Goal: Obtain resource: Download file/media

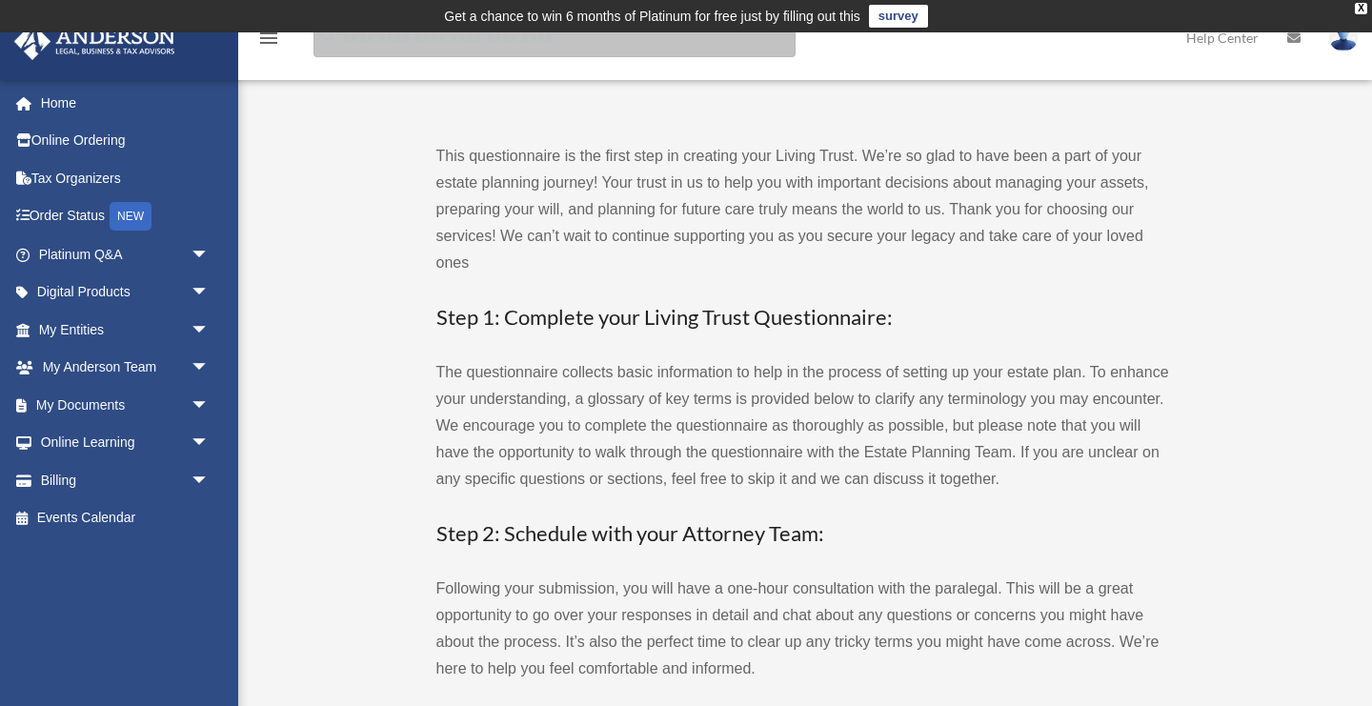
drag, startPoint x: 0, startPoint y: 0, endPoint x: 394, endPoint y: 42, distance: 395.7
click at [393, 42] on input "search" at bounding box center [554, 38] width 482 height 38
type input "******"
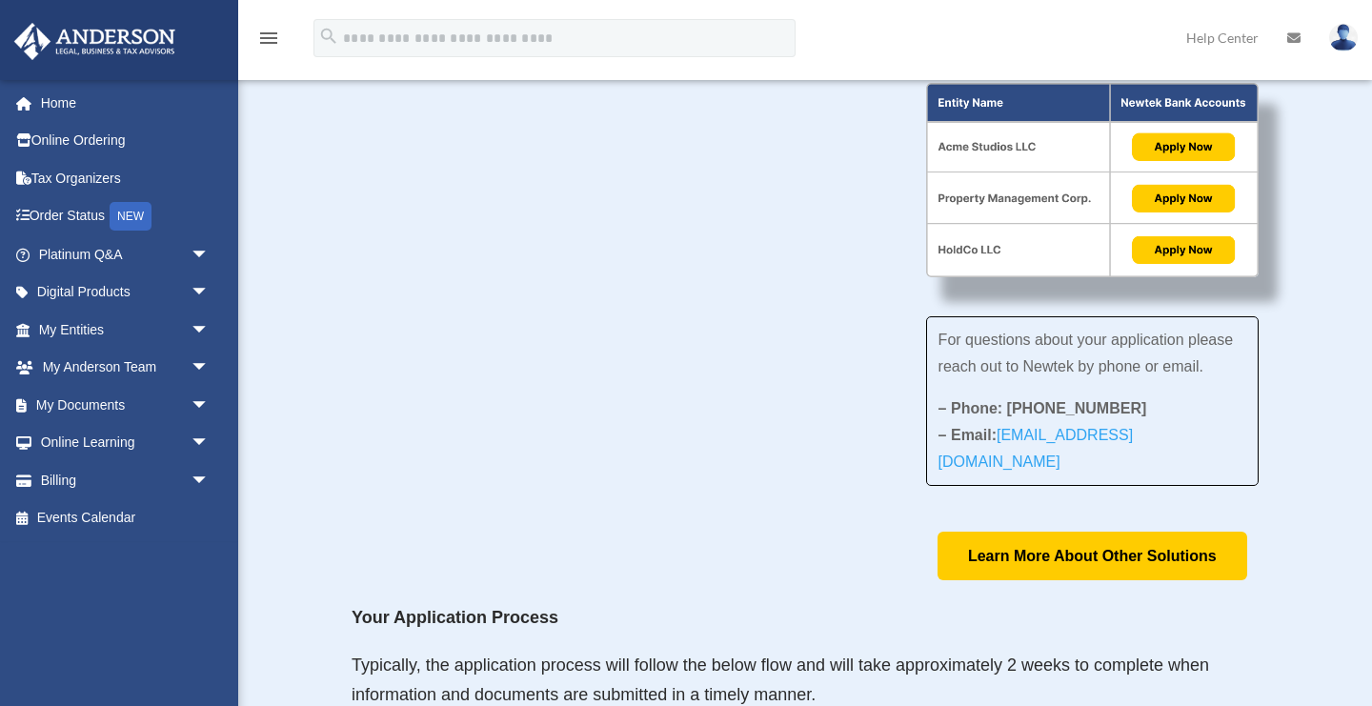
scroll to position [757, 0]
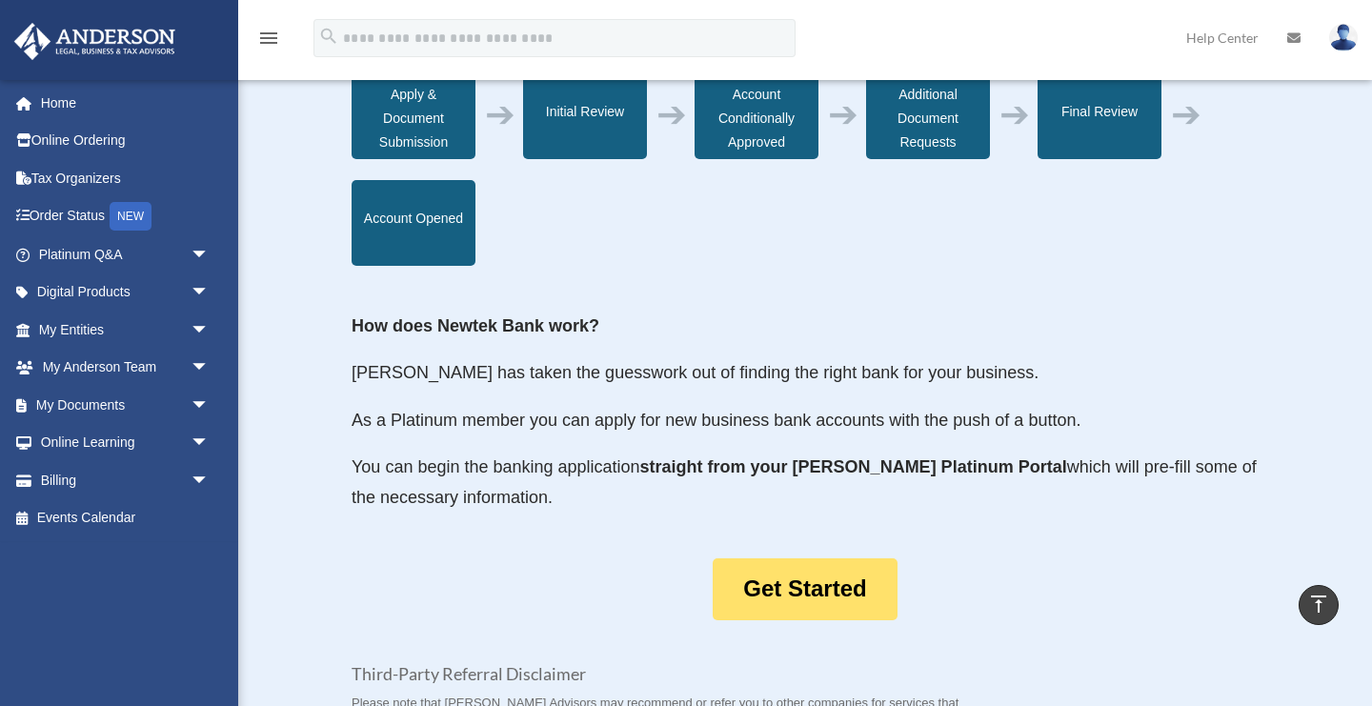
click at [842, 558] on link "Get Started" at bounding box center [805, 589] width 184 height 62
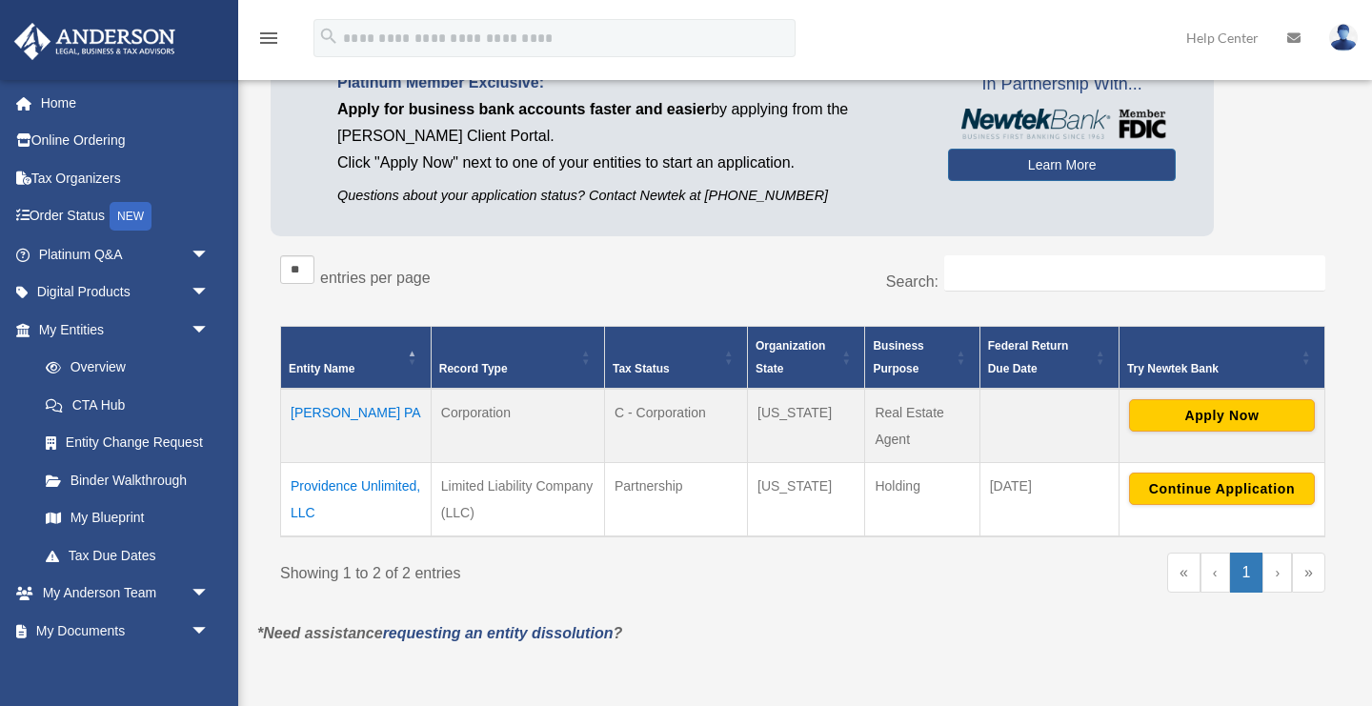
scroll to position [194, 0]
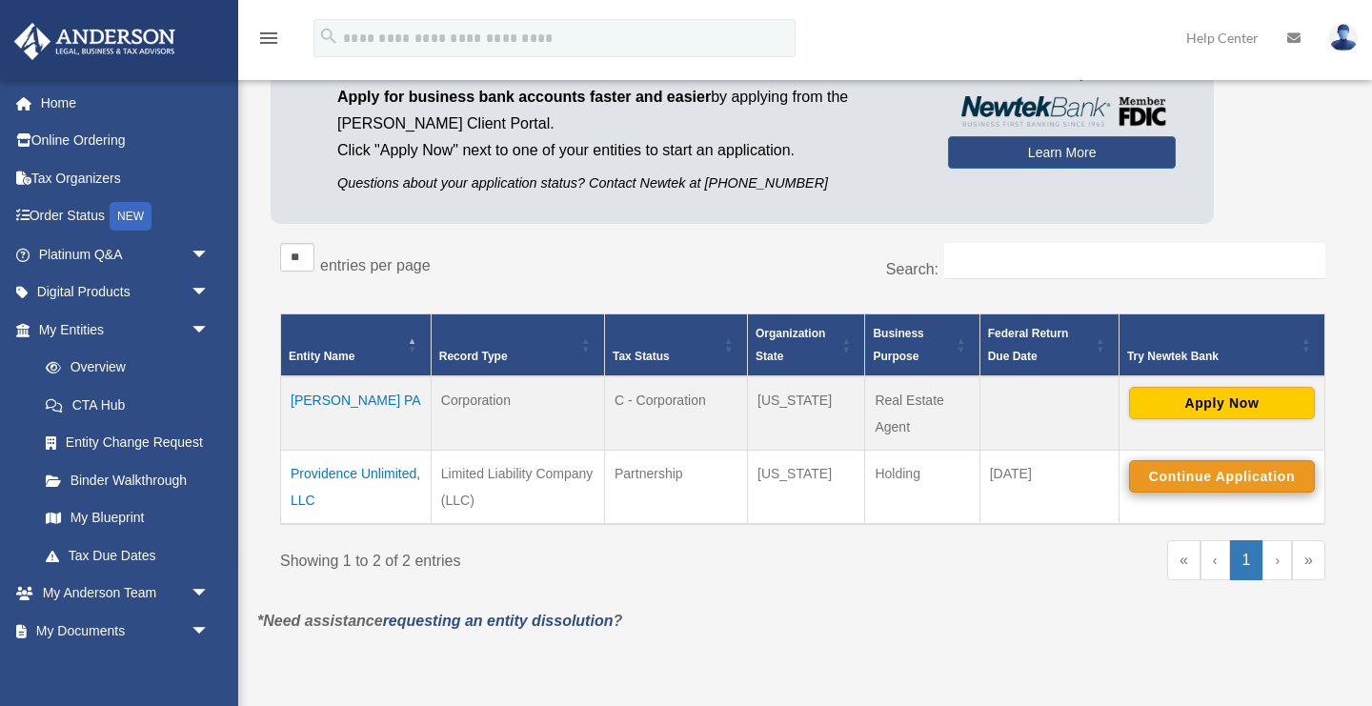
click at [1156, 469] on button "Continue Application" at bounding box center [1222, 476] width 186 height 32
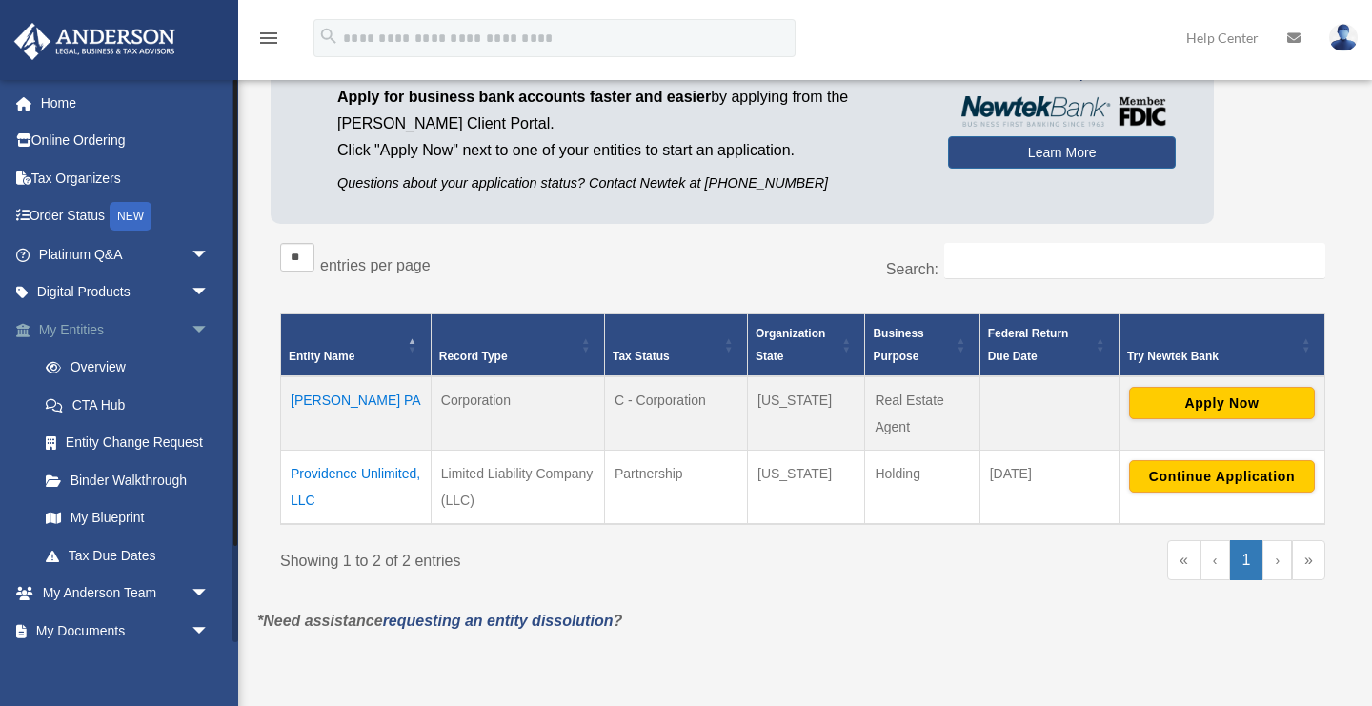
click at [199, 326] on span "arrow_drop_down" at bounding box center [210, 330] width 38 height 39
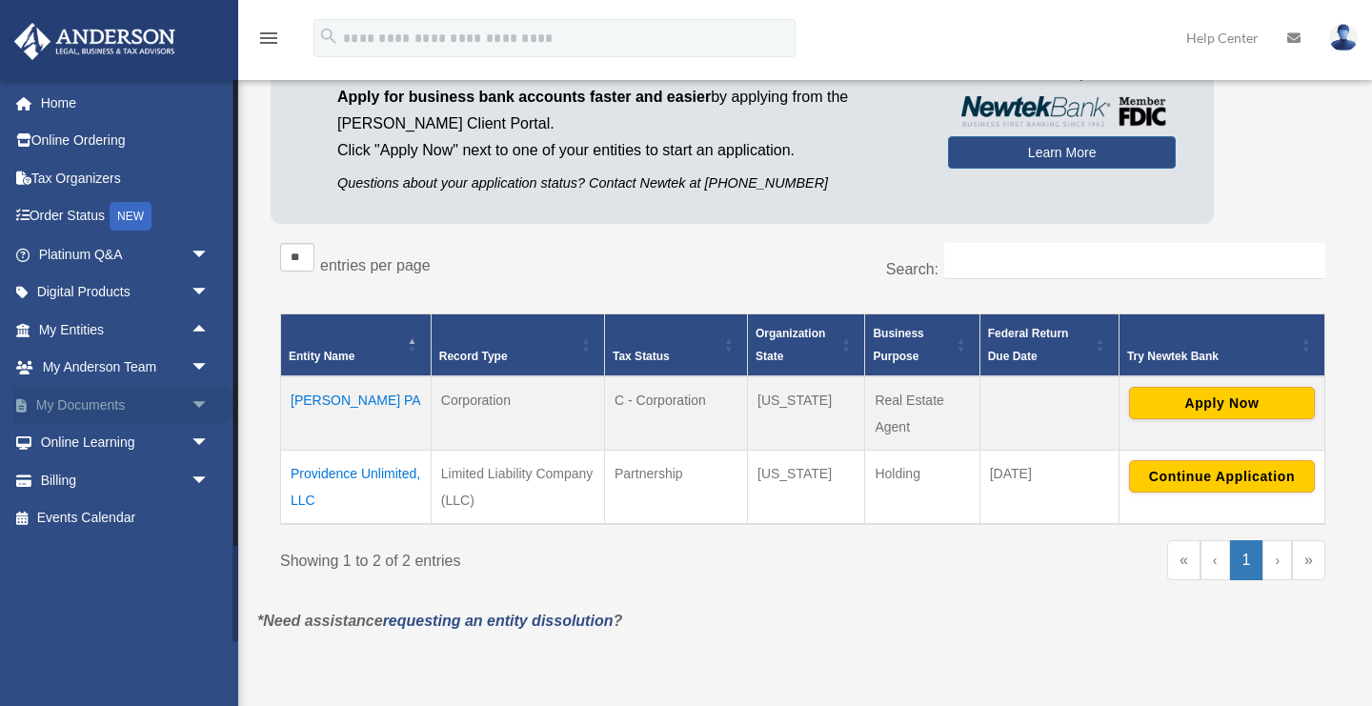
click at [196, 404] on span "arrow_drop_down" at bounding box center [210, 405] width 38 height 39
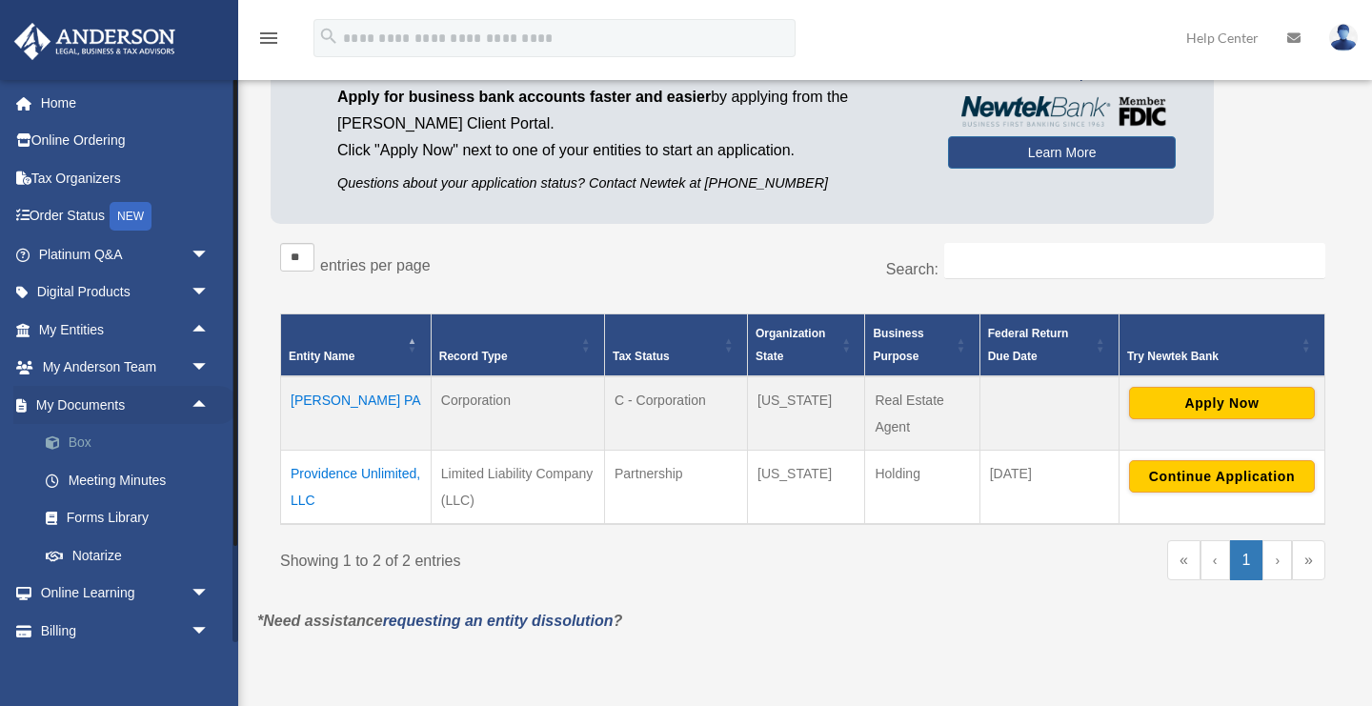
click at [85, 446] on link "Box" at bounding box center [133, 443] width 212 height 38
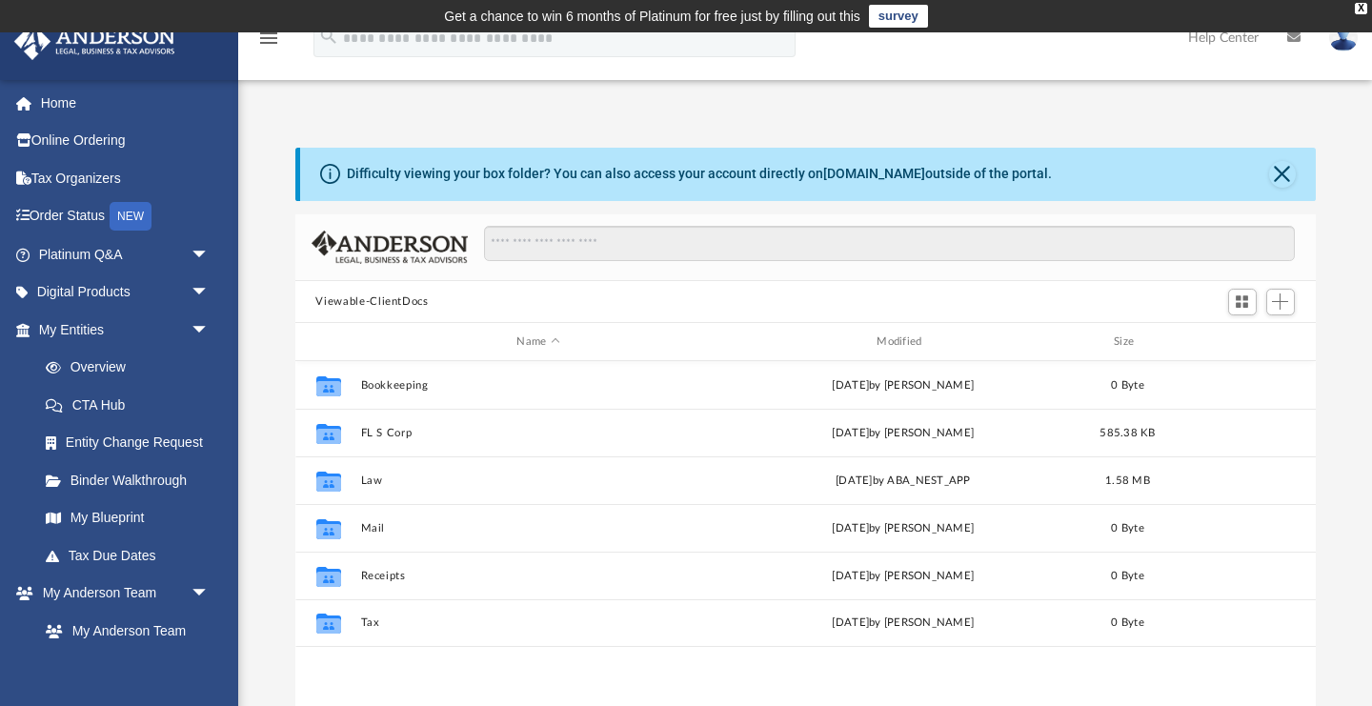
scroll to position [1, 1]
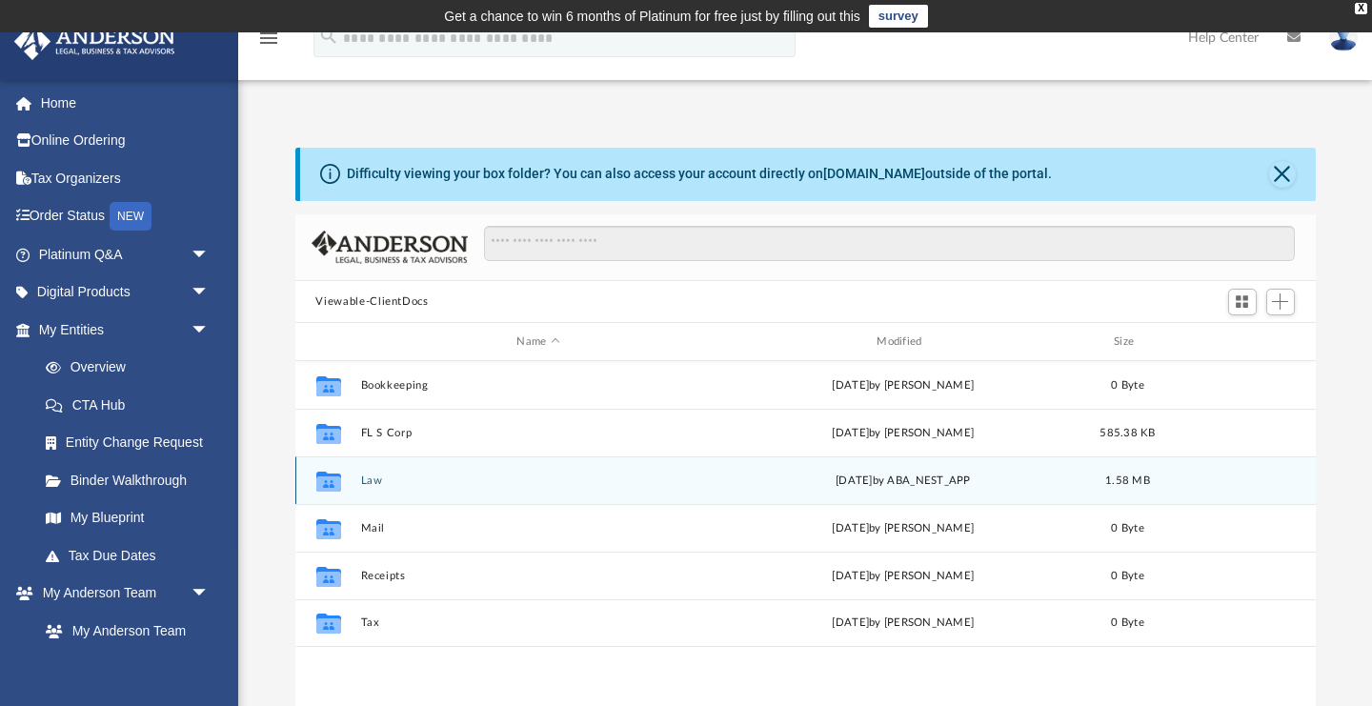
click at [375, 480] on button "Law" at bounding box center [538, 481] width 356 height 12
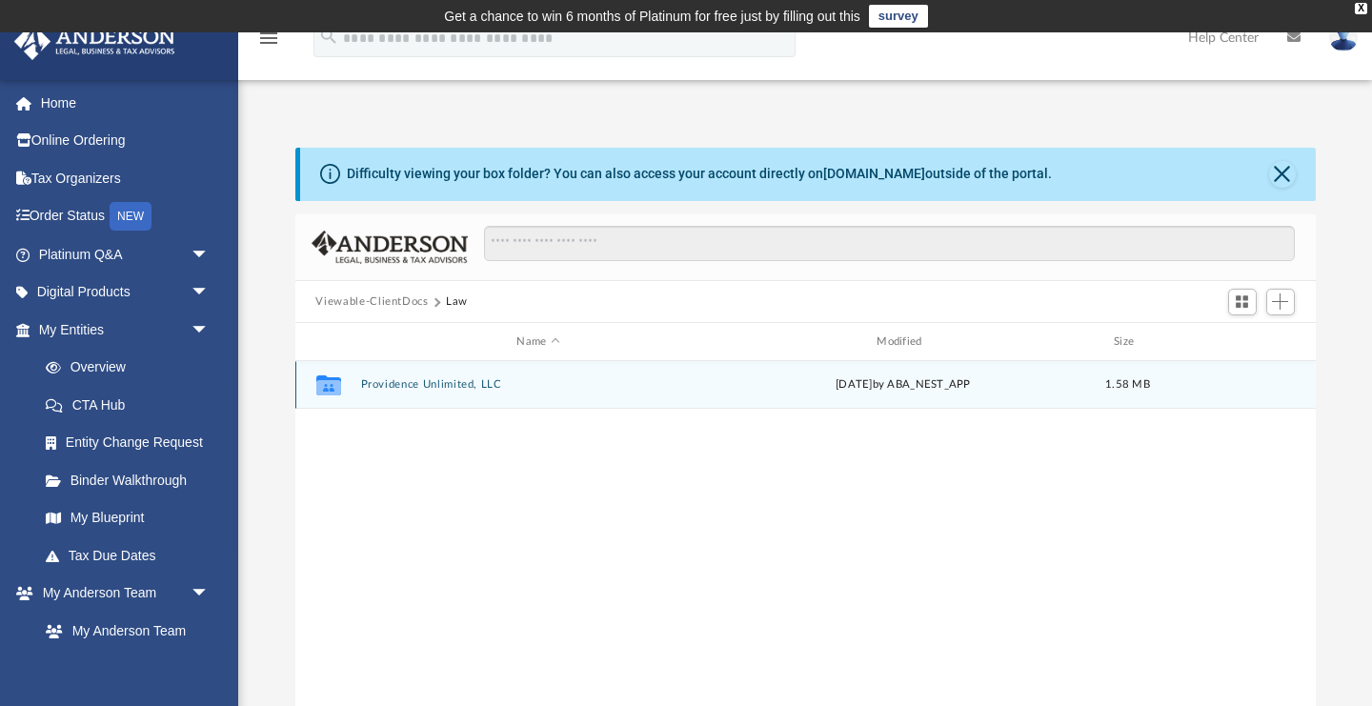
click at [413, 386] on button "Providence Unlimited, LLC" at bounding box center [538, 385] width 356 height 12
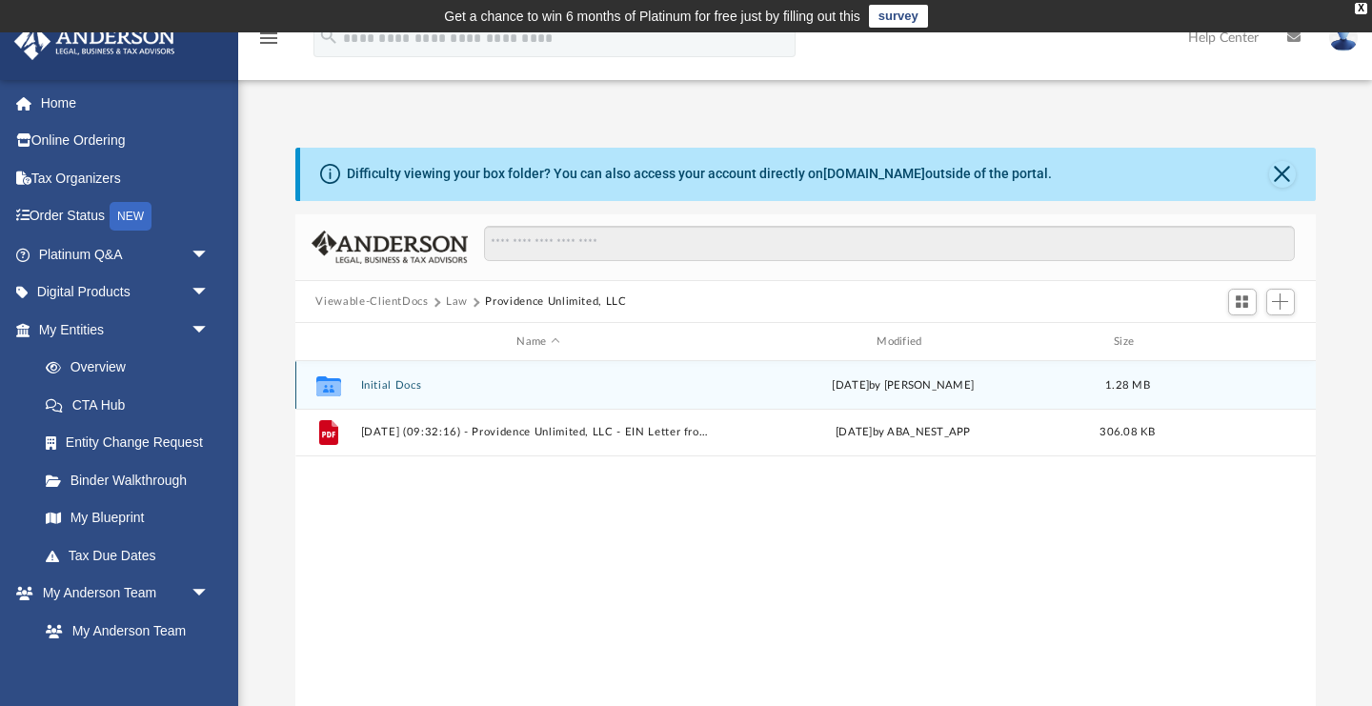
scroll to position [0, 0]
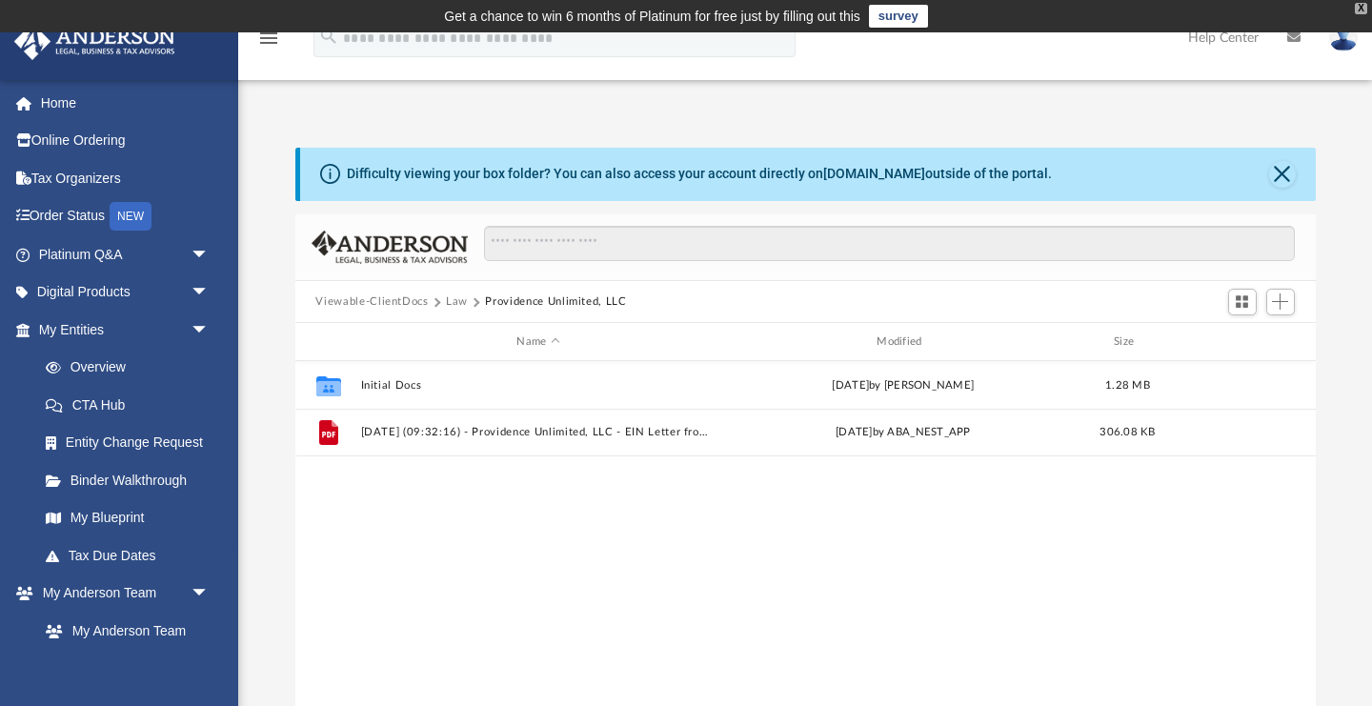
click at [1361, 10] on div "X" at bounding box center [1361, 8] width 12 height 11
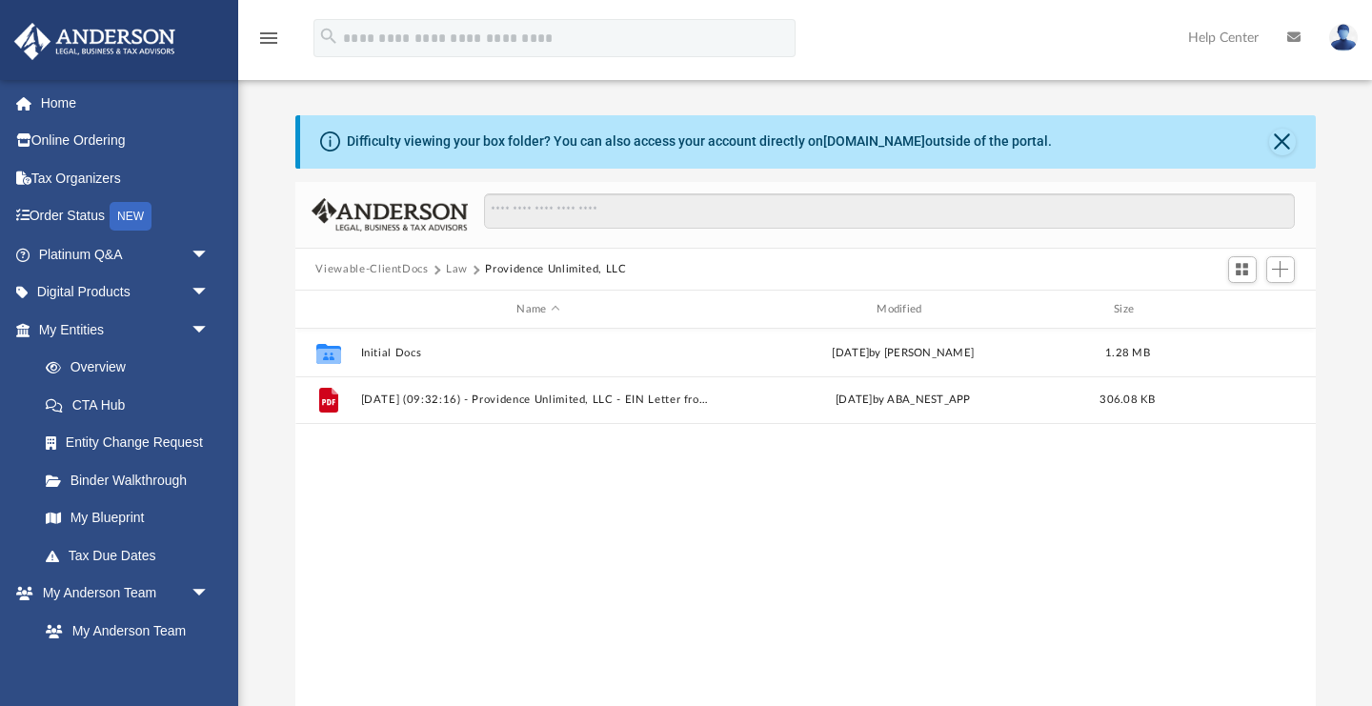
click at [271, 41] on icon "menu" at bounding box center [268, 38] width 23 height 23
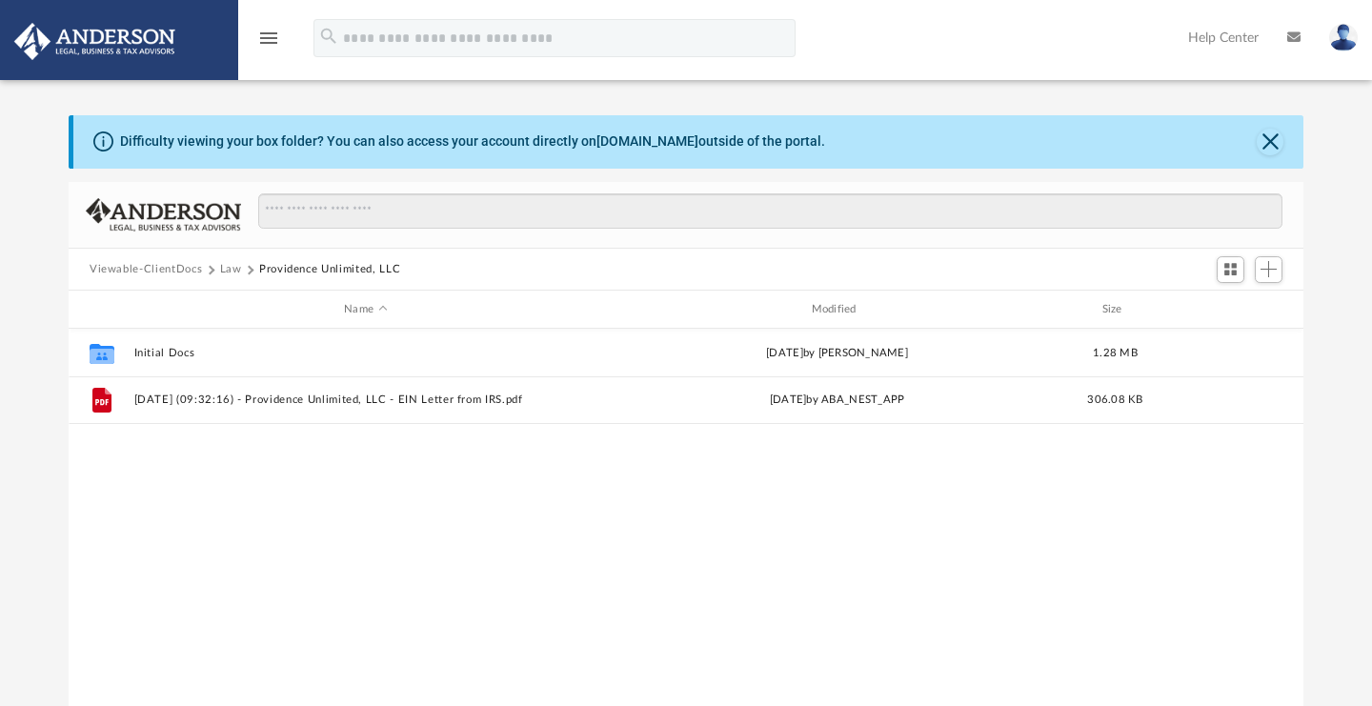
scroll to position [1, 1]
click at [271, 41] on icon "menu" at bounding box center [268, 38] width 23 height 23
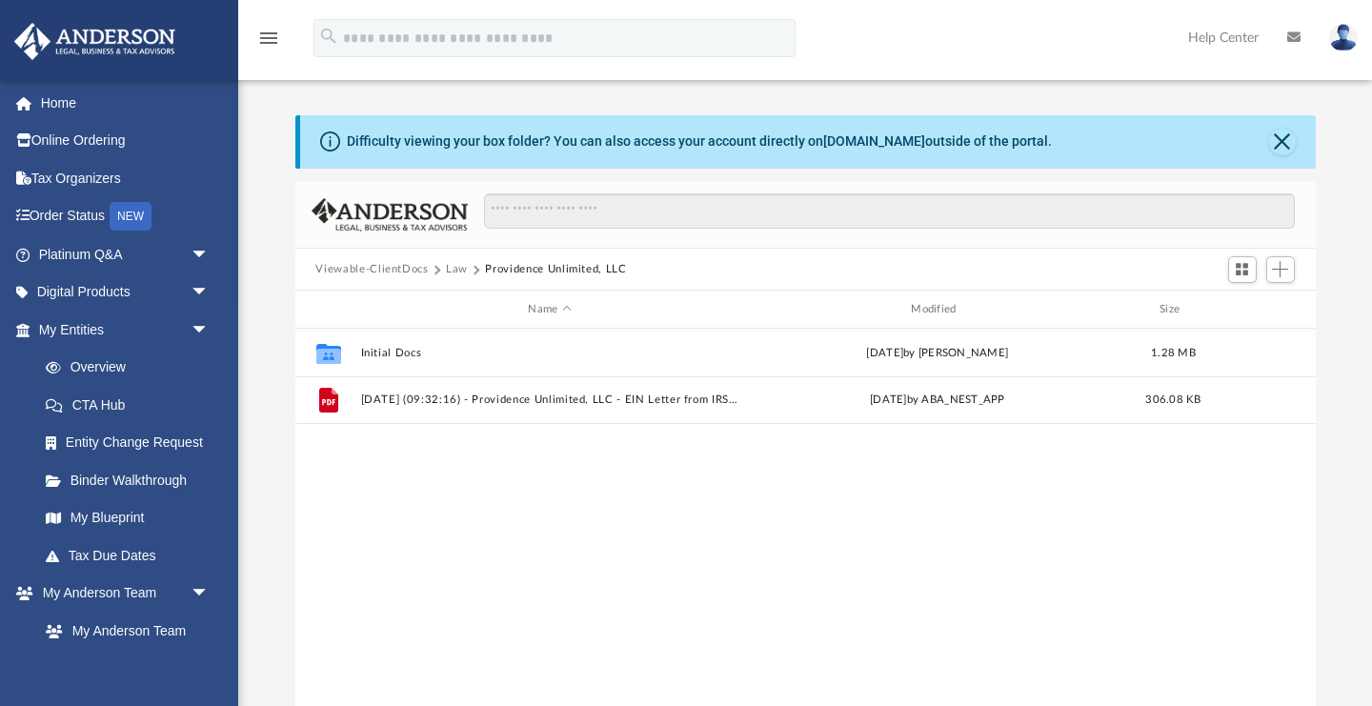
scroll to position [434, 1020]
click at [402, 270] on button "Viewable-ClientDocs" at bounding box center [371, 269] width 112 height 17
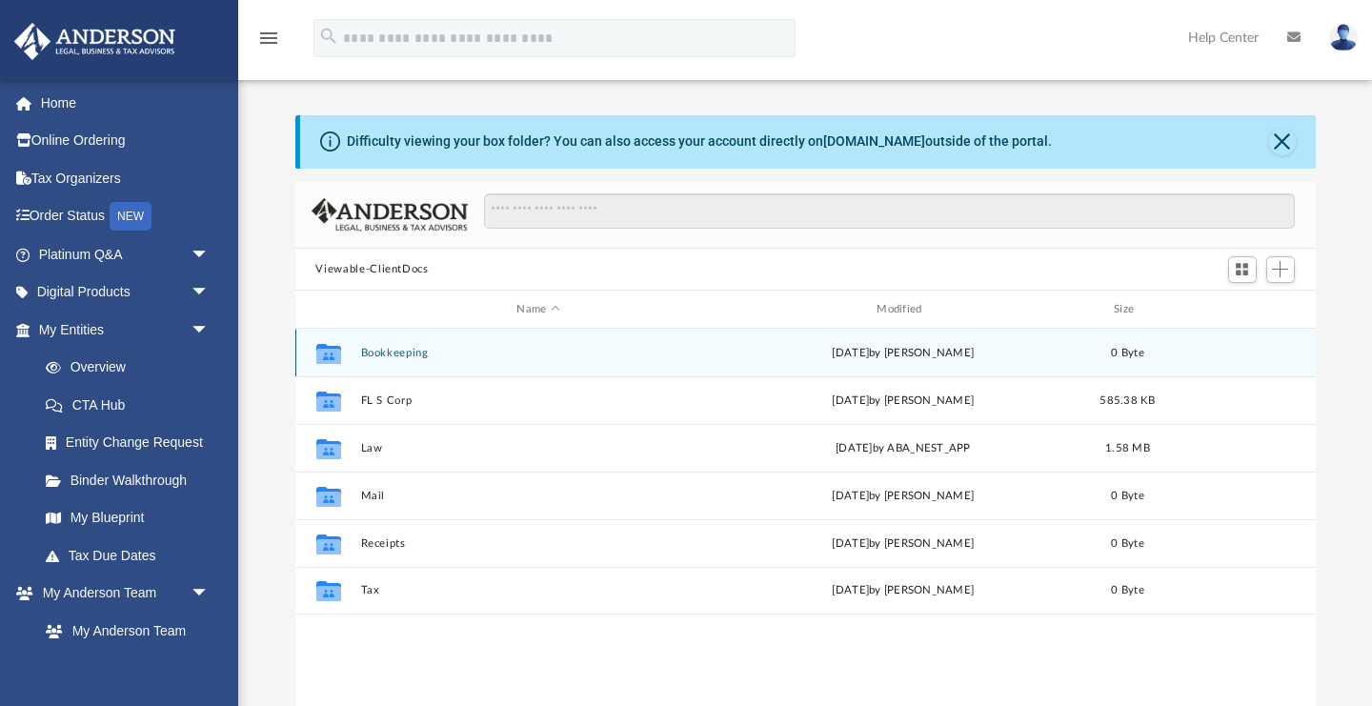
click at [396, 354] on button "Bookkeeping" at bounding box center [538, 353] width 356 height 12
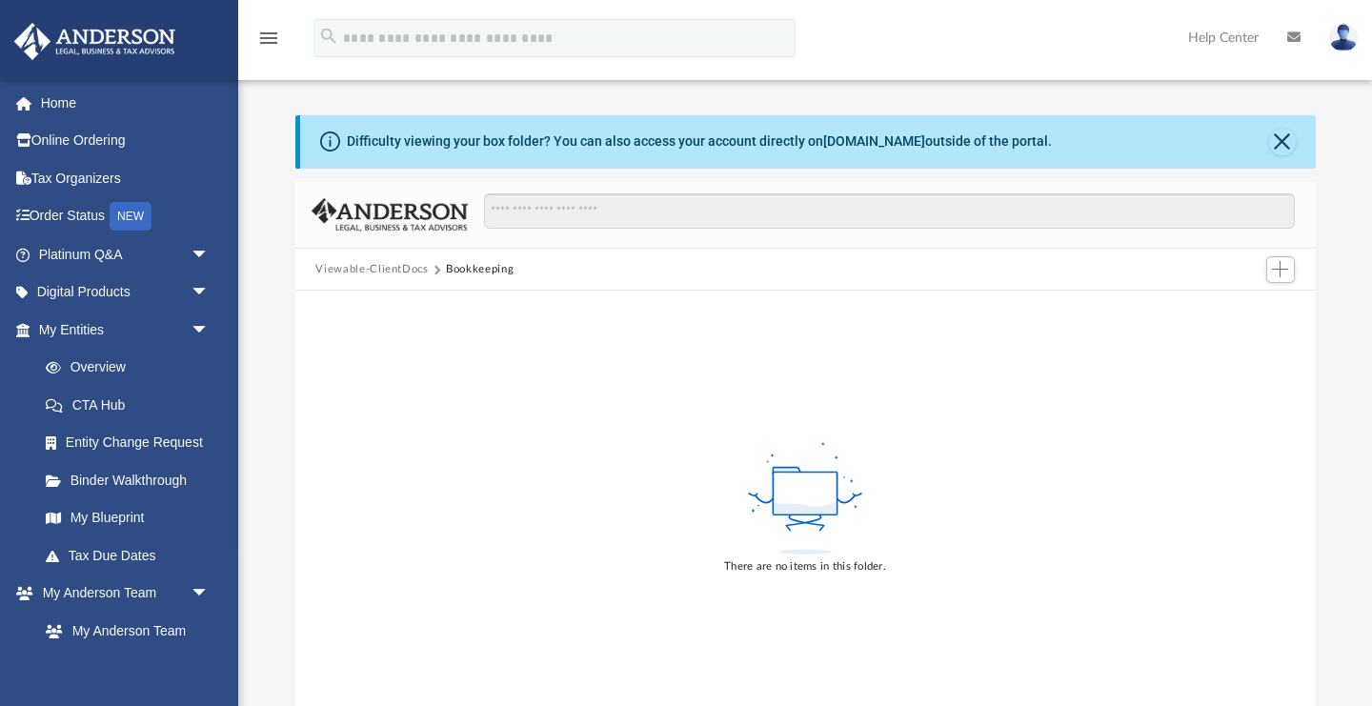
scroll to position [0, 0]
click at [374, 269] on button "Viewable-ClientDocs" at bounding box center [371, 269] width 112 height 17
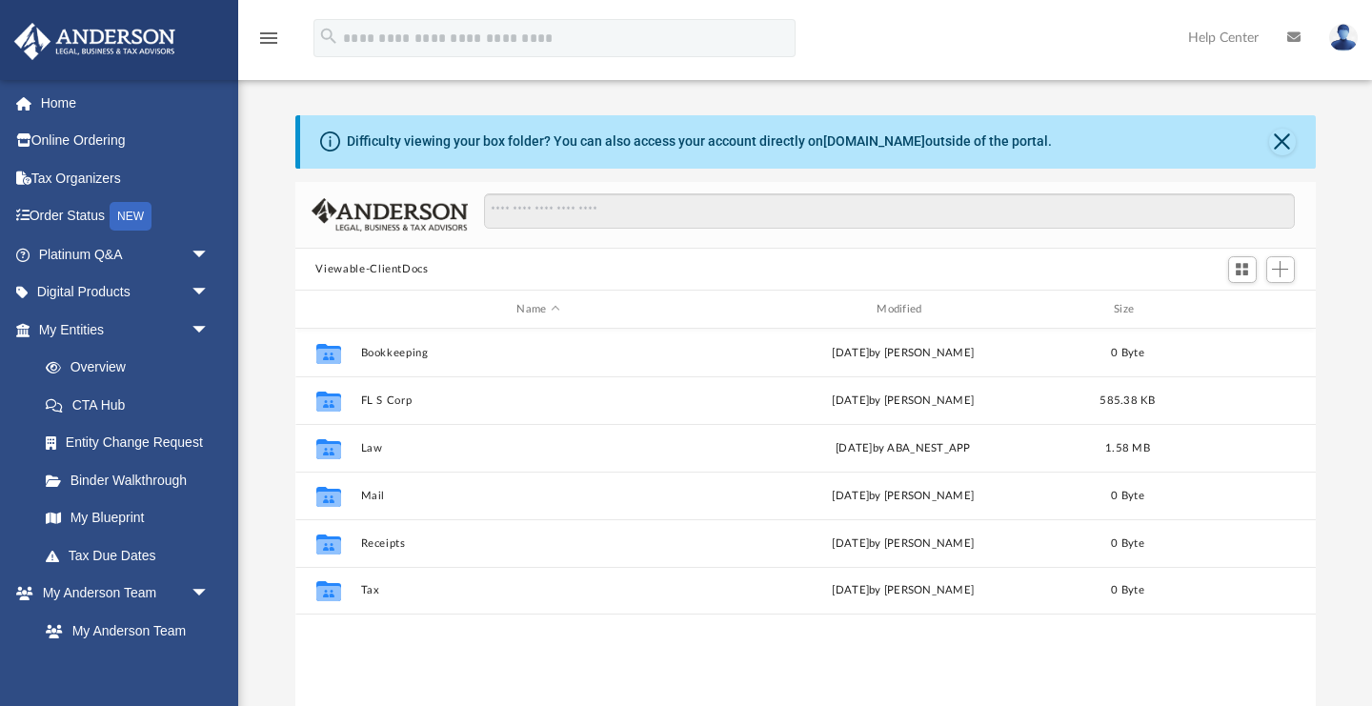
scroll to position [434, 1020]
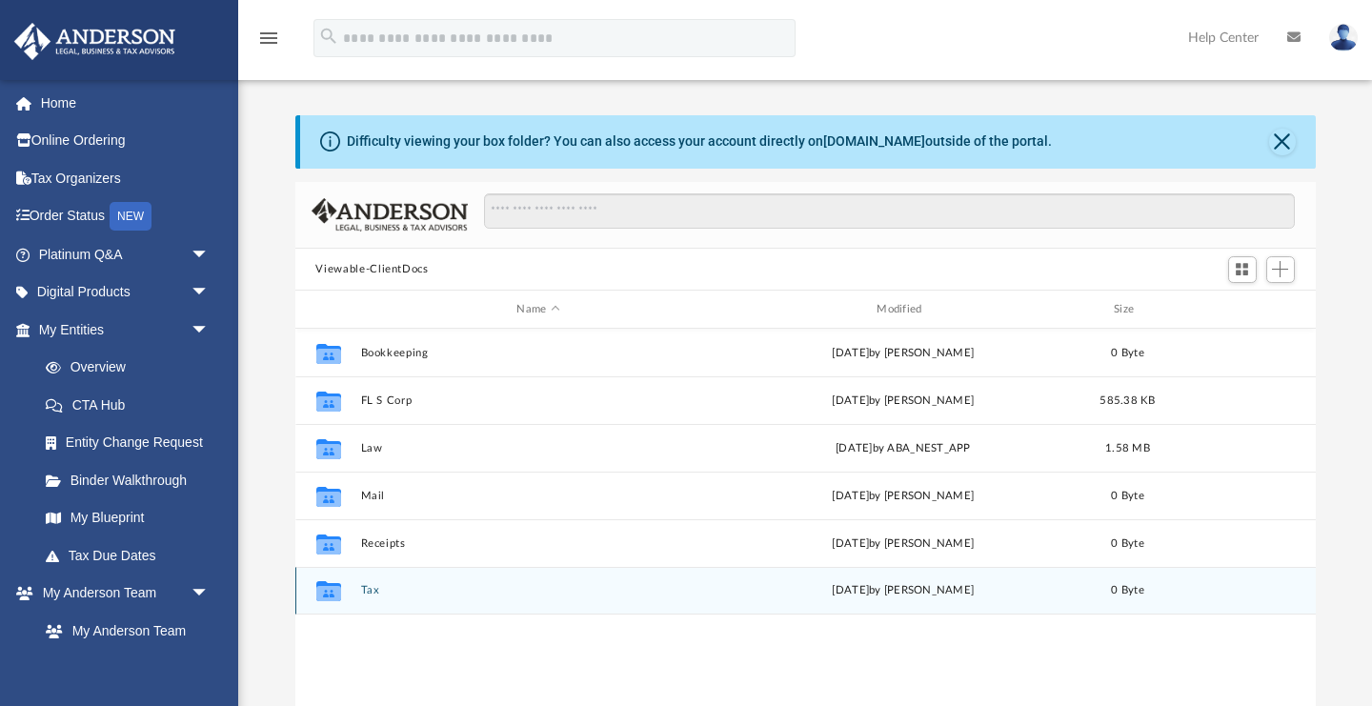
click at [370, 593] on button "Tax" at bounding box center [538, 591] width 356 height 12
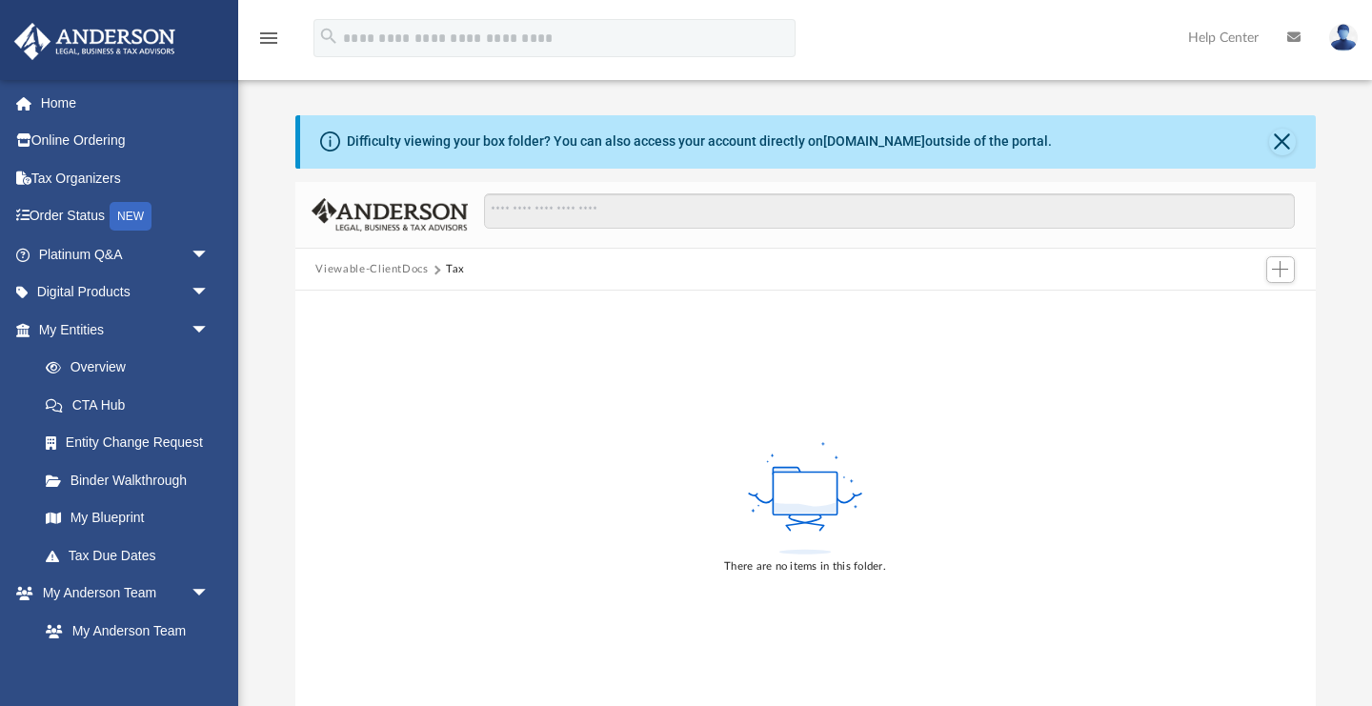
click at [358, 269] on button "Viewable-ClientDocs" at bounding box center [371, 269] width 112 height 17
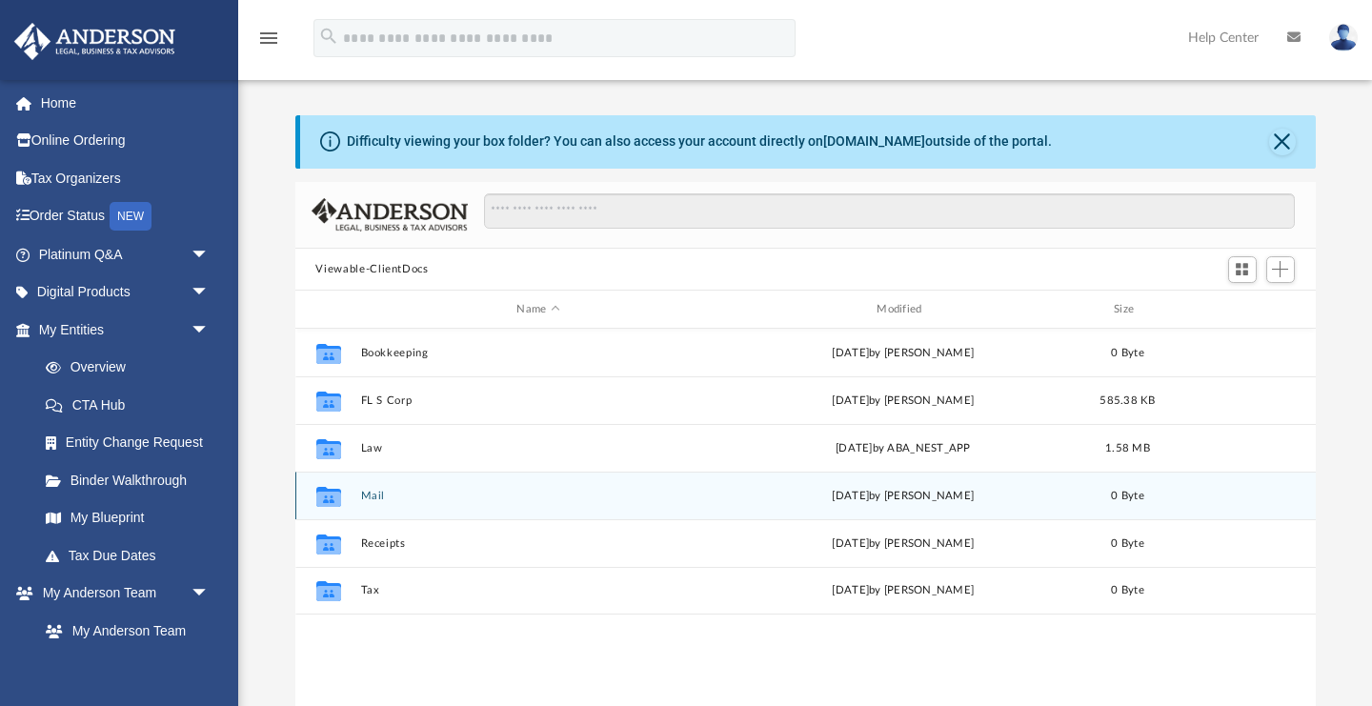
click at [369, 493] on button "Mail" at bounding box center [538, 496] width 356 height 12
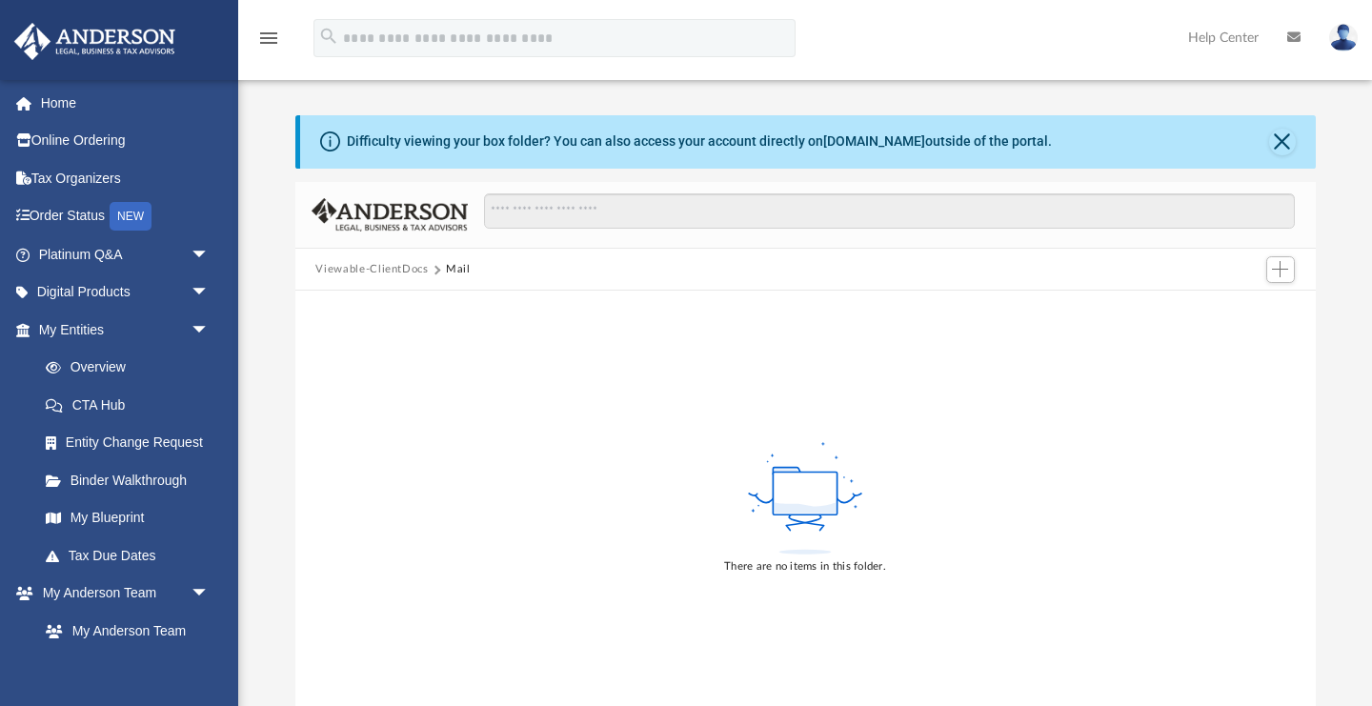
click at [367, 276] on button "Viewable-ClientDocs" at bounding box center [371, 269] width 112 height 17
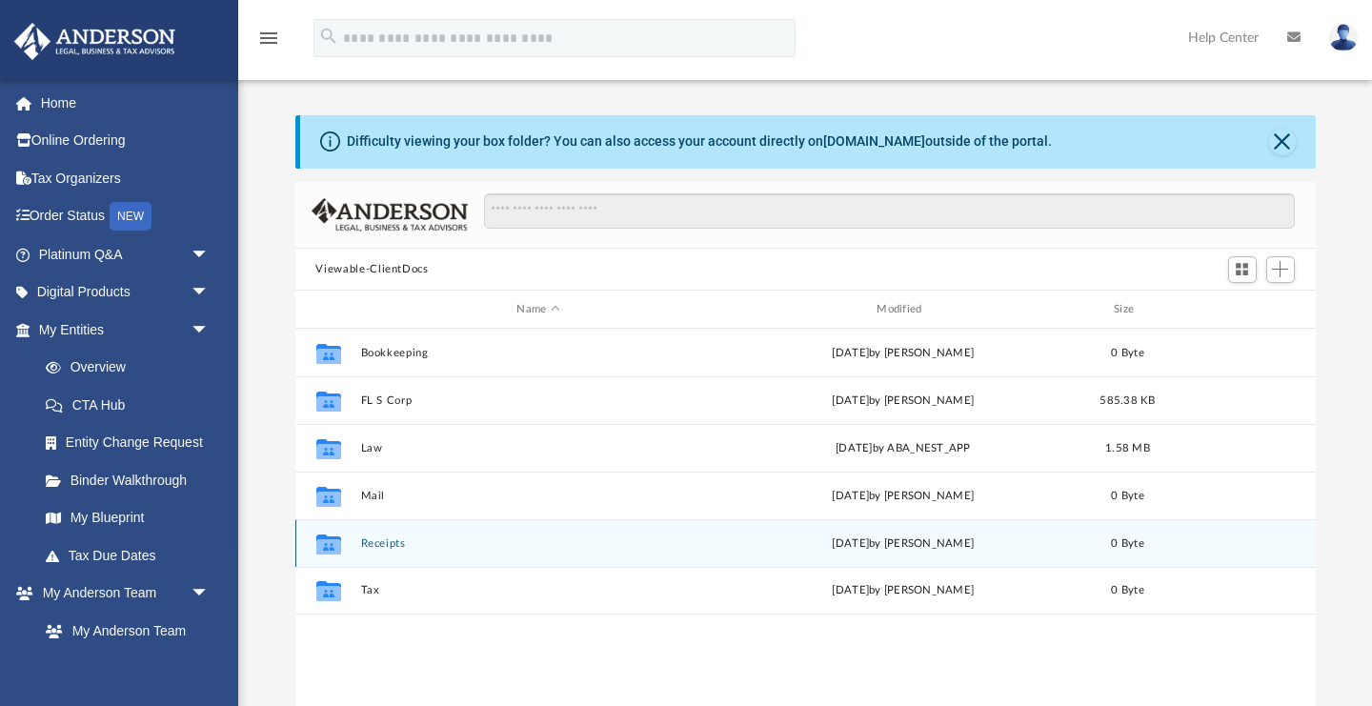
click at [375, 541] on button "Receipts" at bounding box center [538, 543] width 356 height 12
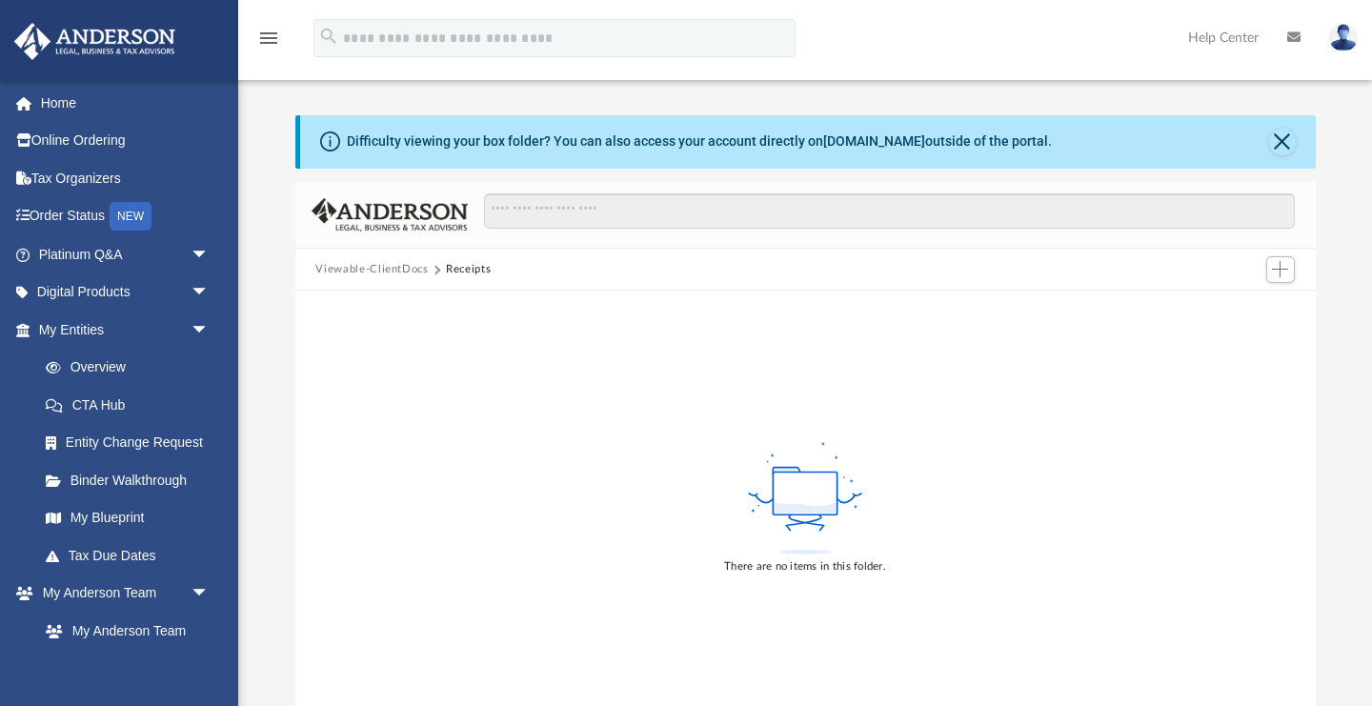
click at [383, 273] on button "Viewable-ClientDocs" at bounding box center [371, 269] width 112 height 17
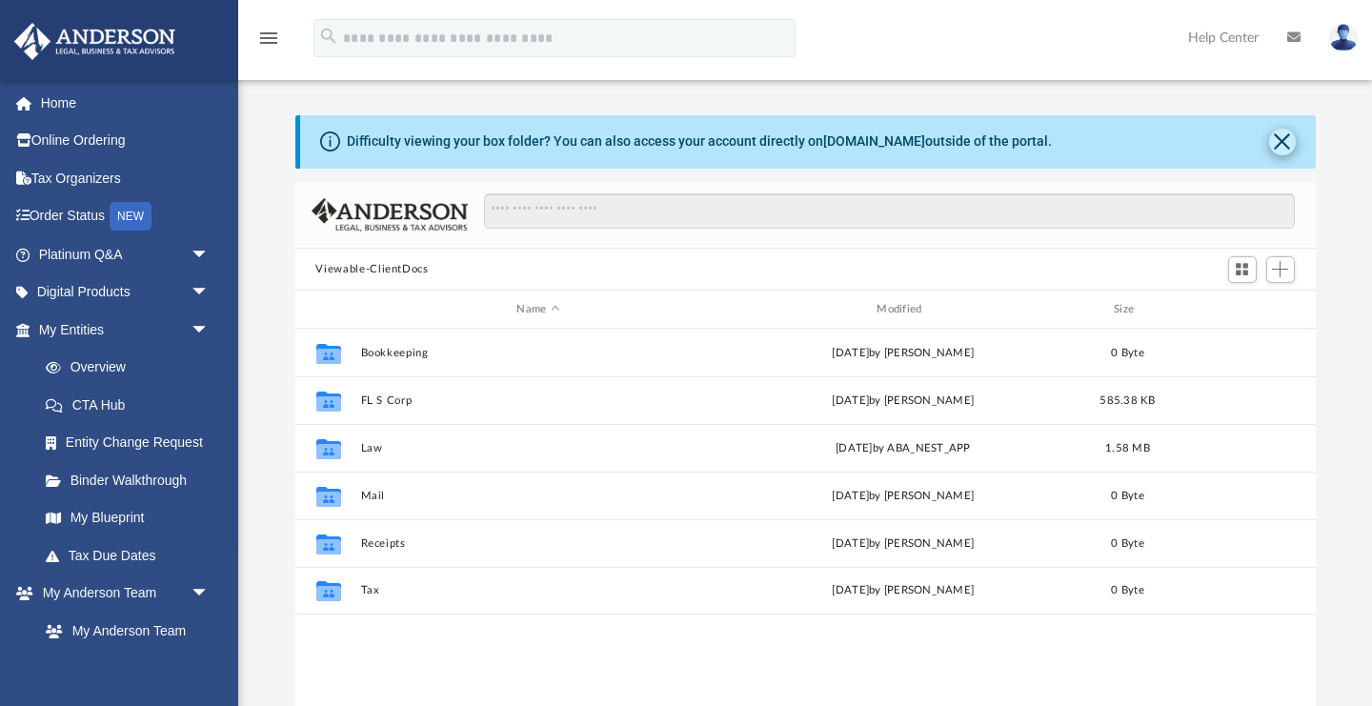
click at [1280, 142] on button "Close" at bounding box center [1282, 142] width 27 height 27
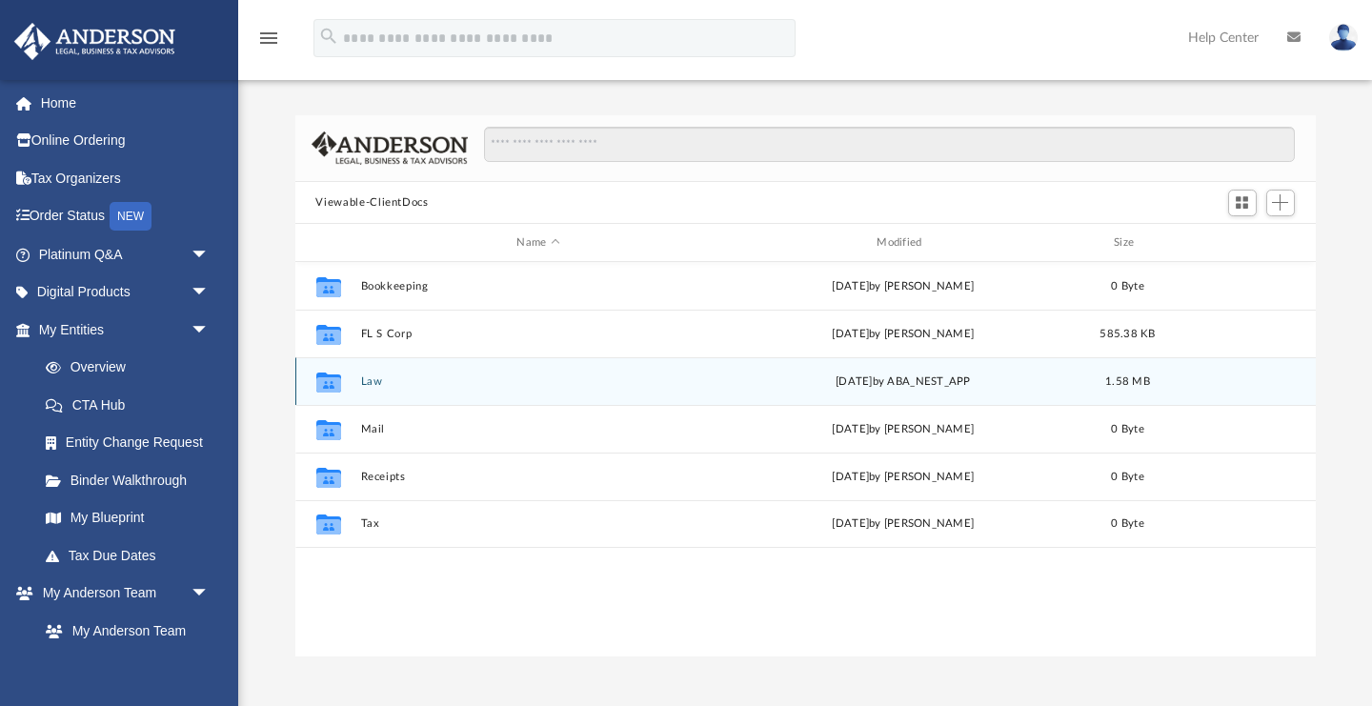
click at [370, 385] on button "Law" at bounding box center [538, 381] width 356 height 12
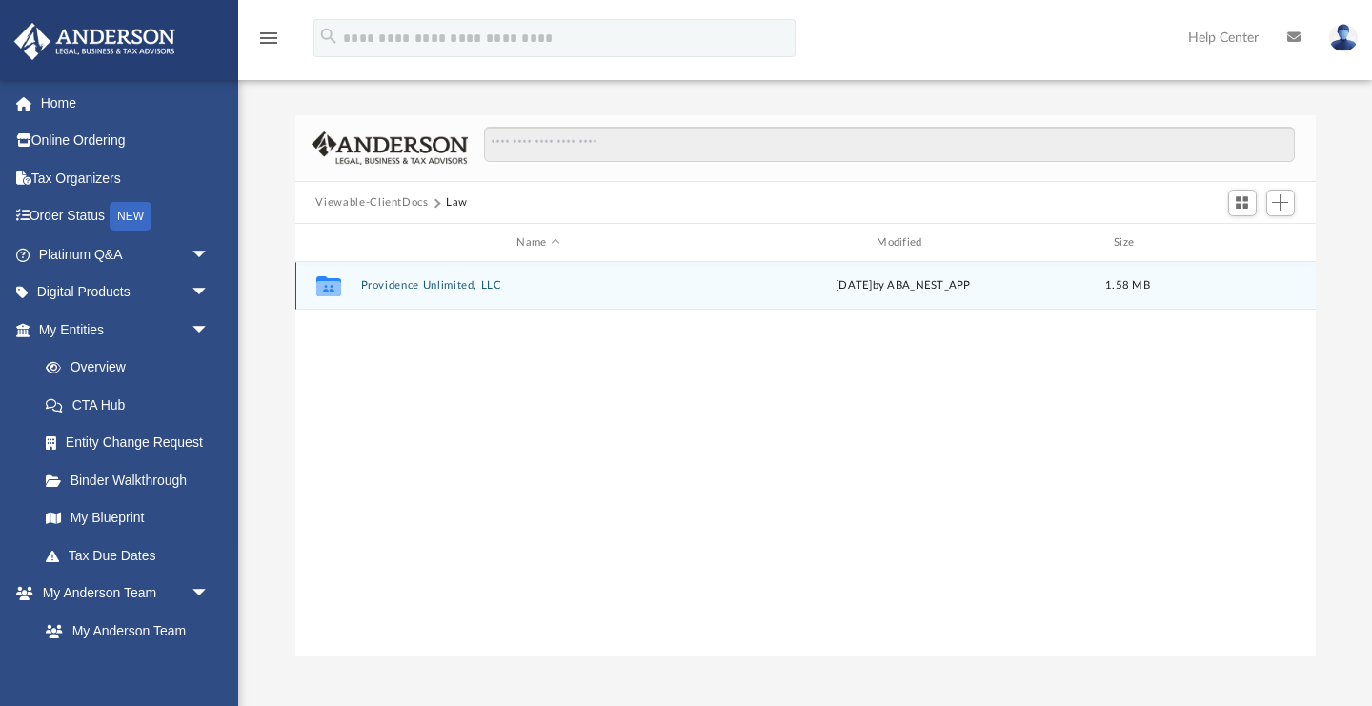
click at [362, 283] on button "Providence Unlimited, LLC" at bounding box center [538, 286] width 356 height 12
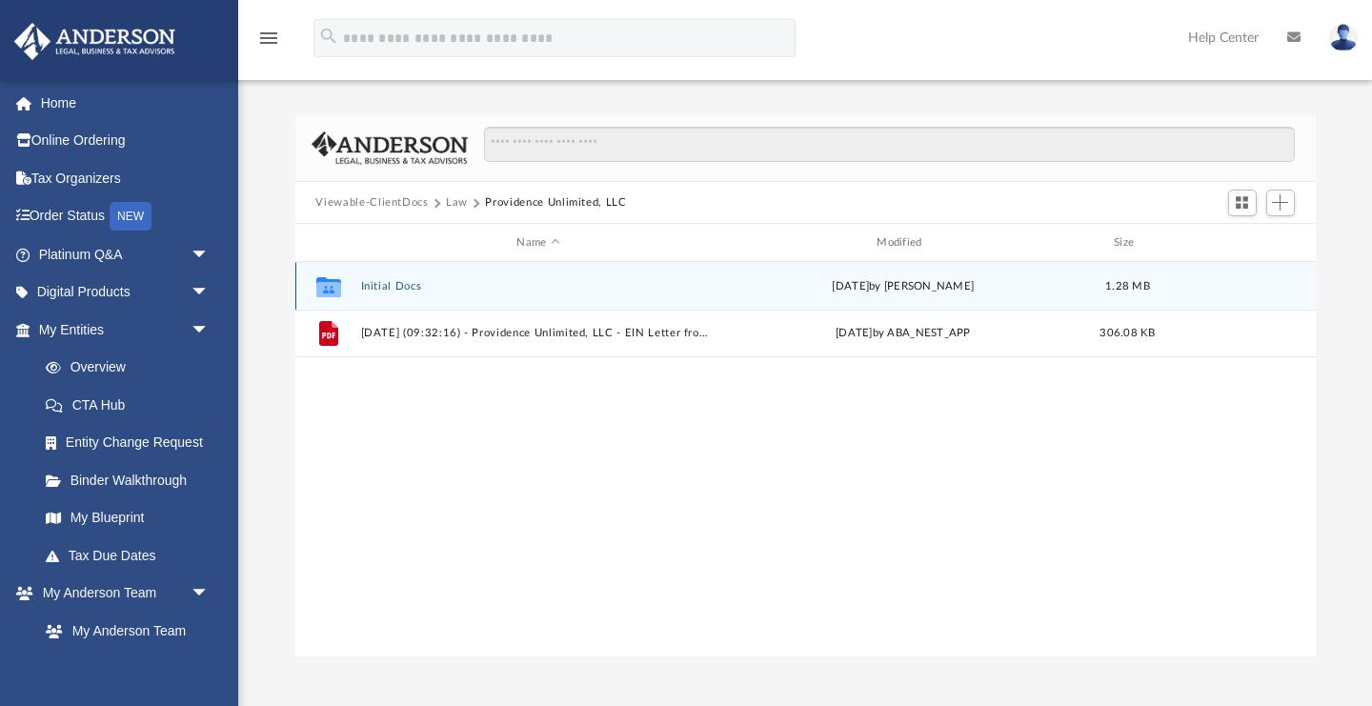
click at [374, 282] on button "Initial Docs" at bounding box center [538, 286] width 356 height 12
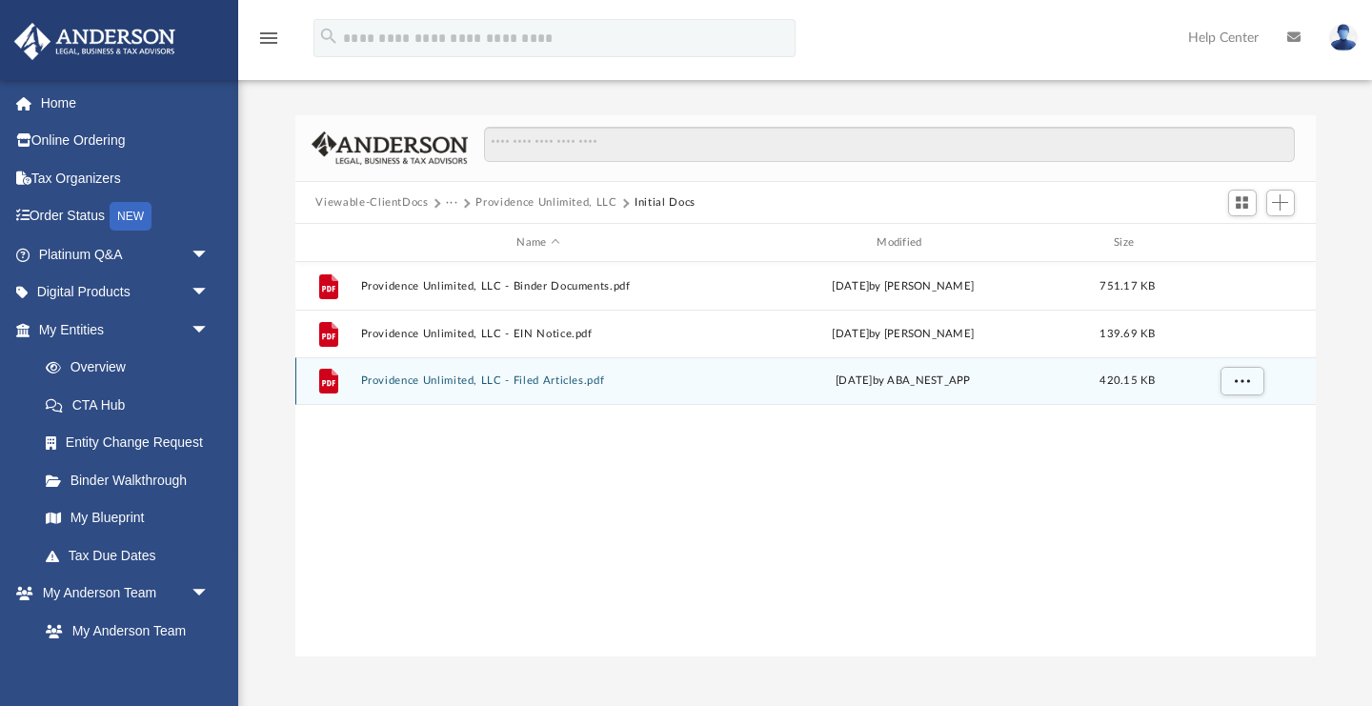
click at [476, 375] on button "Providence Unlimited, LLC - Filed Articles.pdf" at bounding box center [538, 381] width 356 height 12
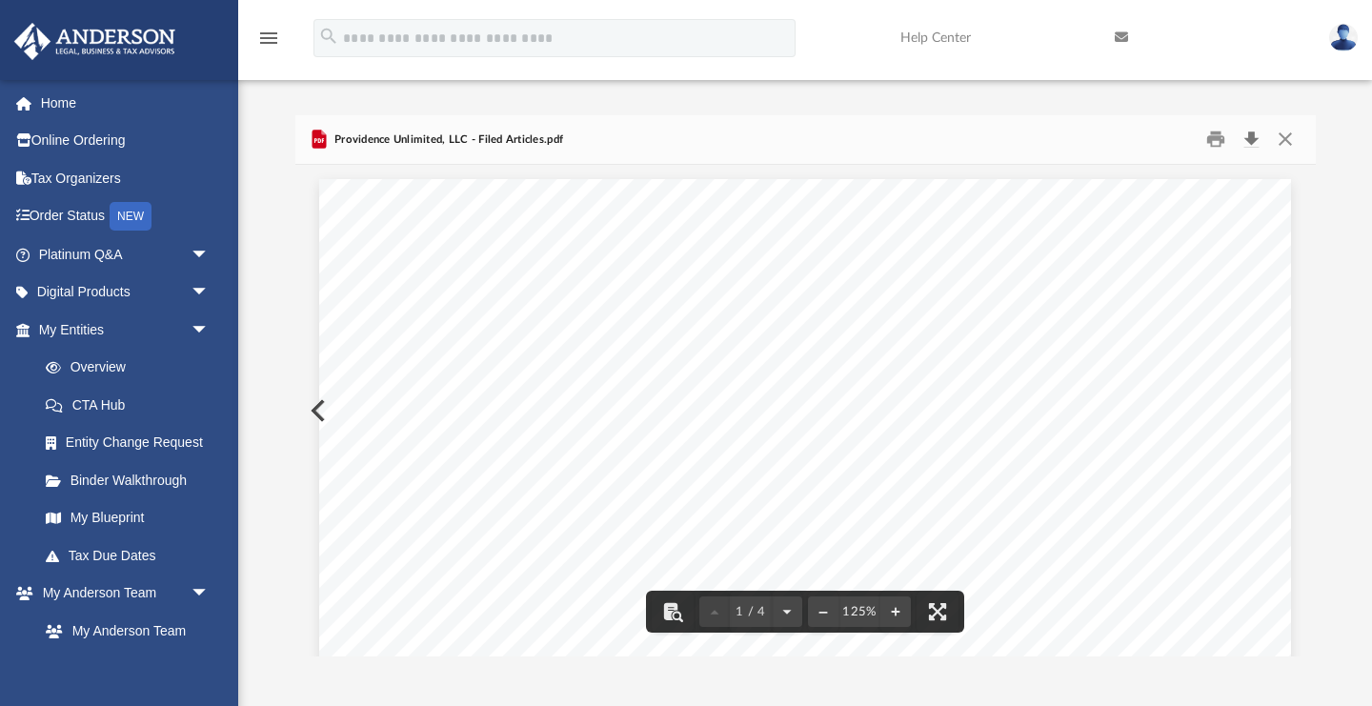
click at [1253, 138] on button "Download" at bounding box center [1252, 140] width 34 height 30
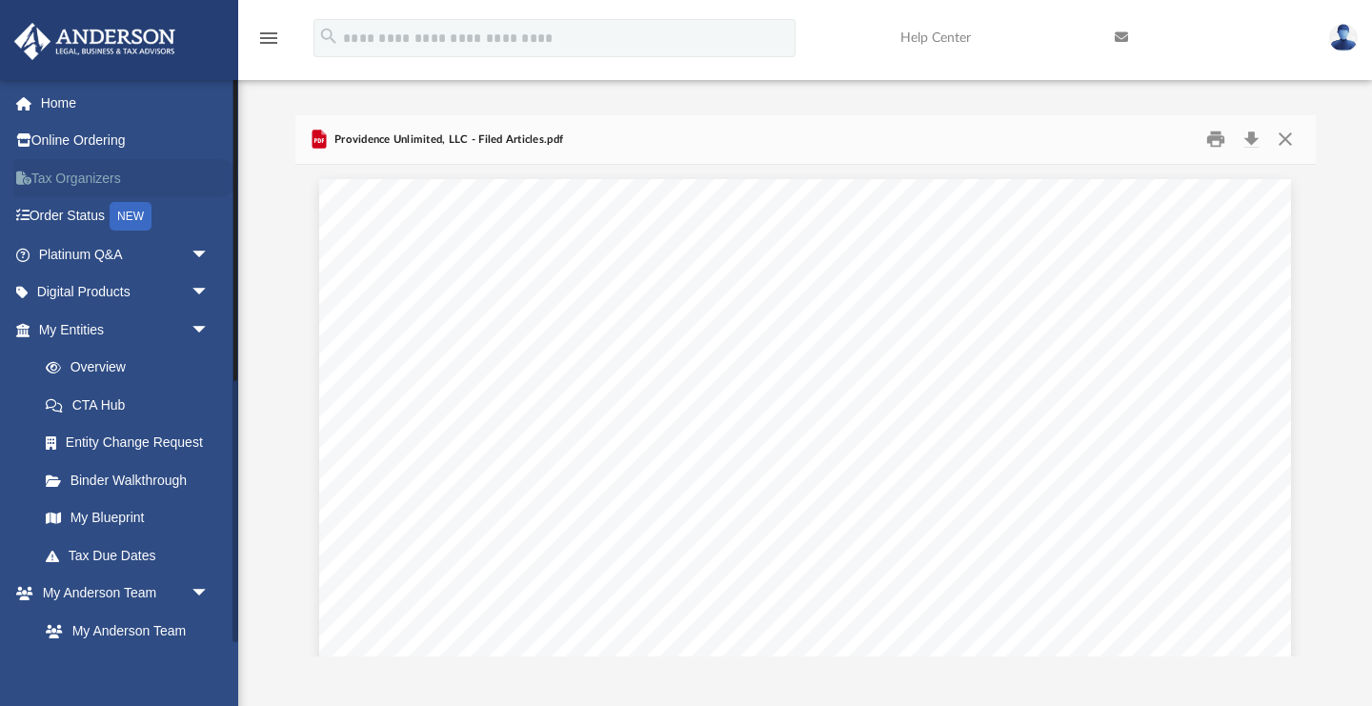
click at [84, 183] on link "Tax Organizers" at bounding box center [125, 178] width 225 height 38
